Goal: Navigation & Orientation: Find specific page/section

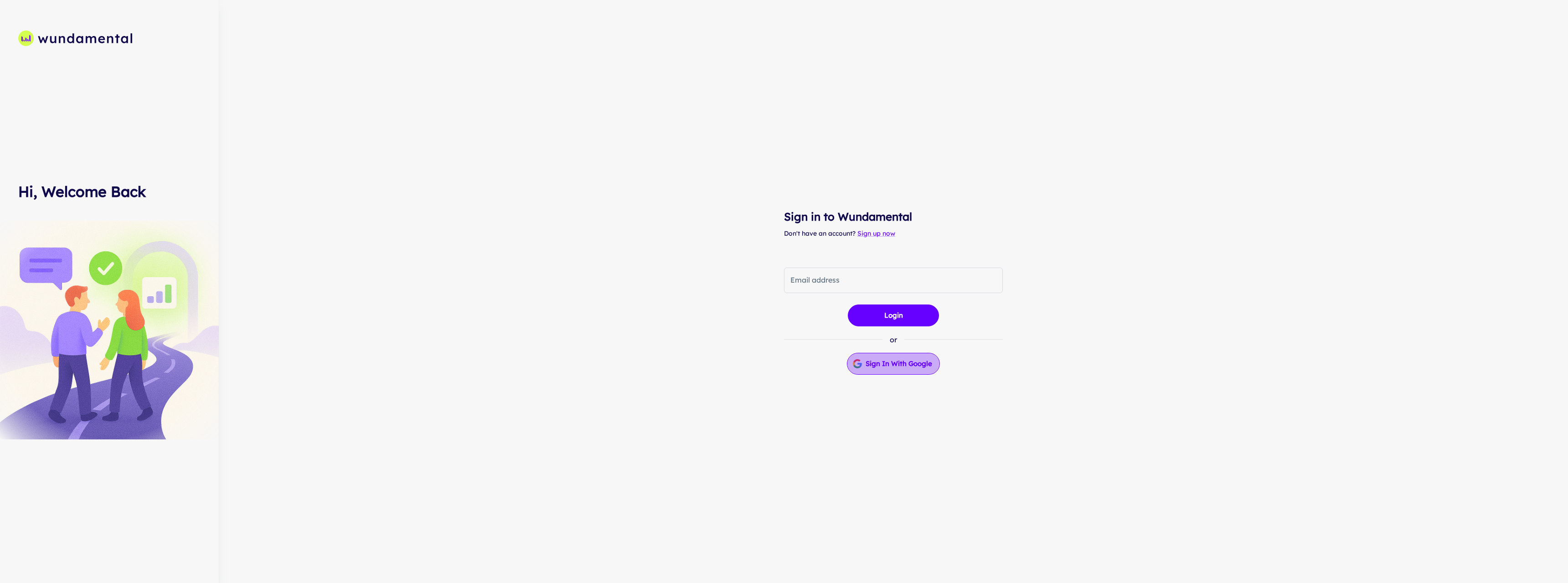
click at [896, 365] on button "Sign in with Google" at bounding box center [894, 363] width 93 height 22
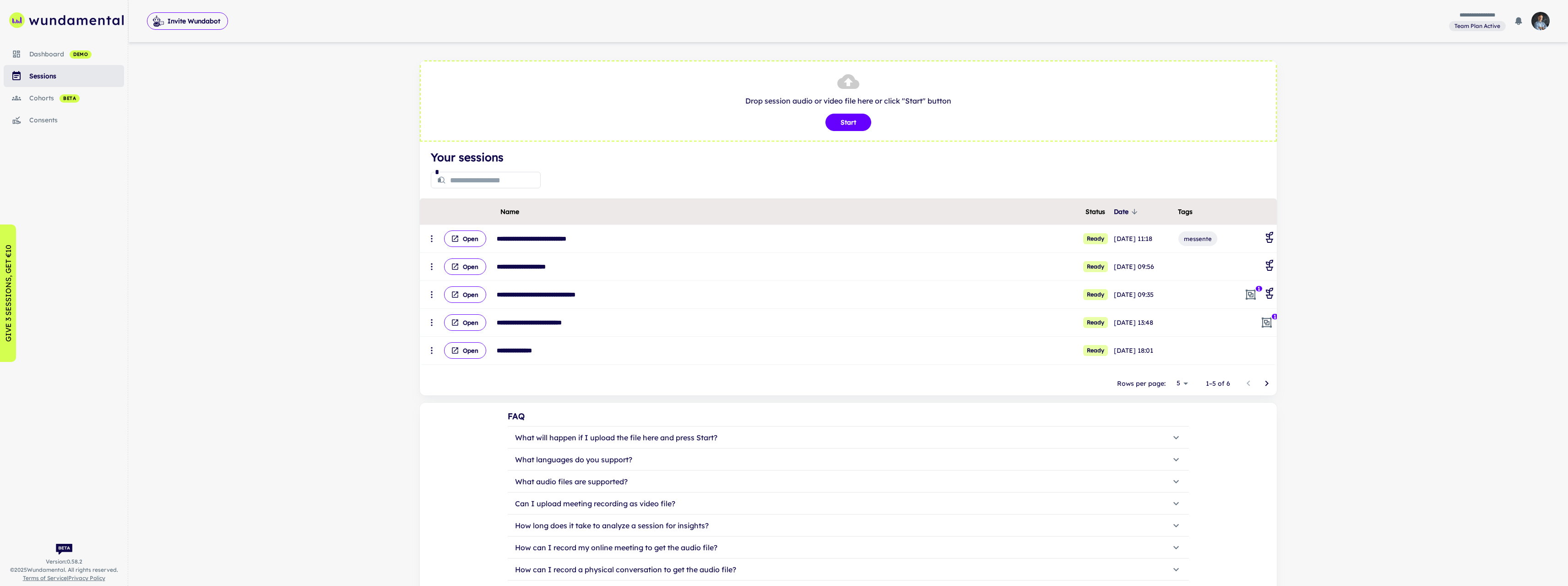
click at [74, 49] on div "Dashboard demo" at bounding box center [77, 54] width 95 height 10
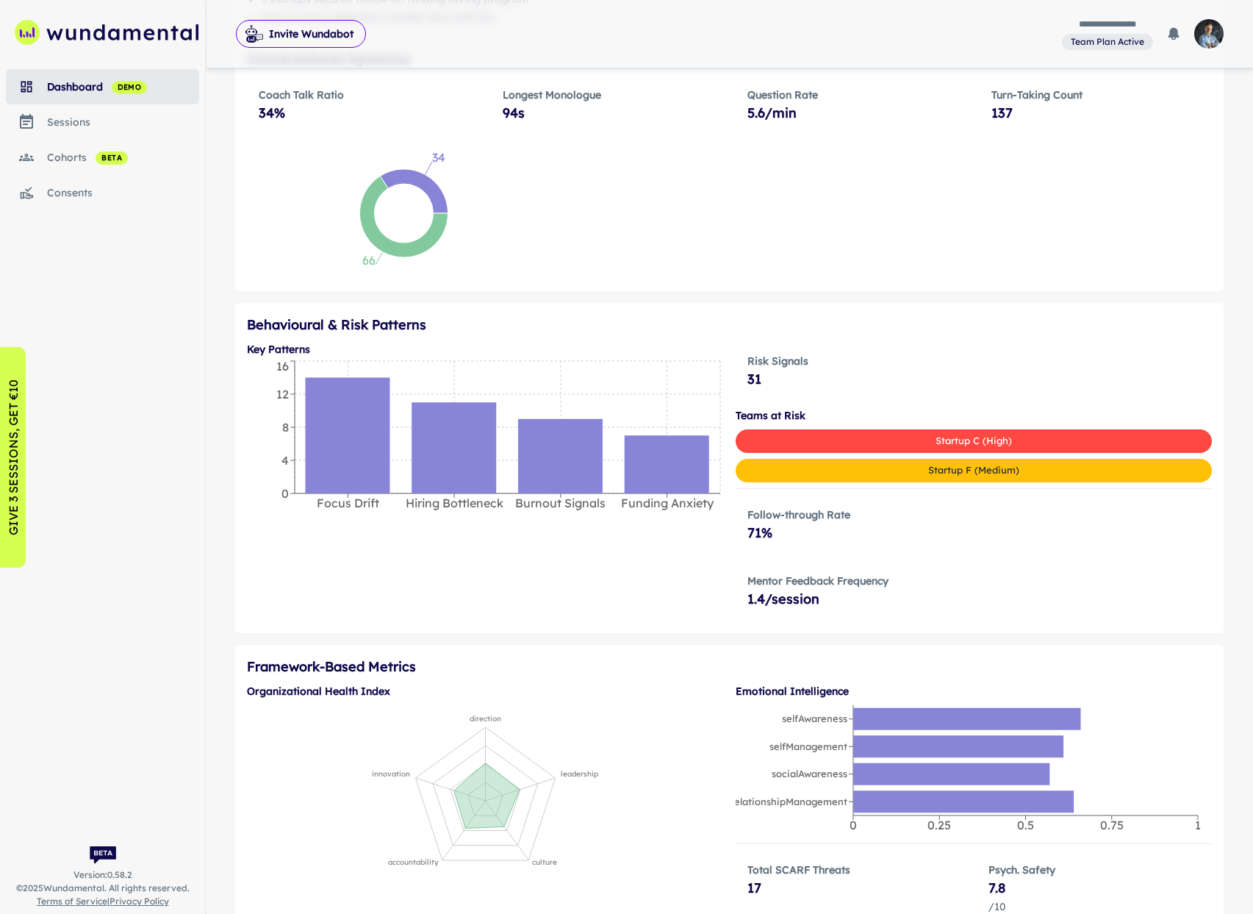
scroll to position [756, 0]
